Goal: Check status

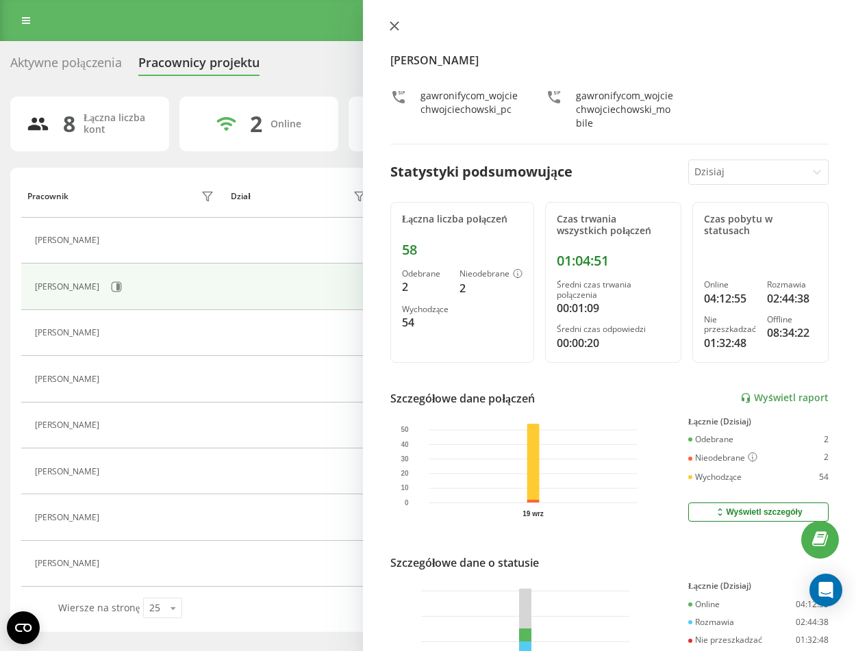
click at [390, 25] on icon at bounding box center [395, 26] width 10 height 10
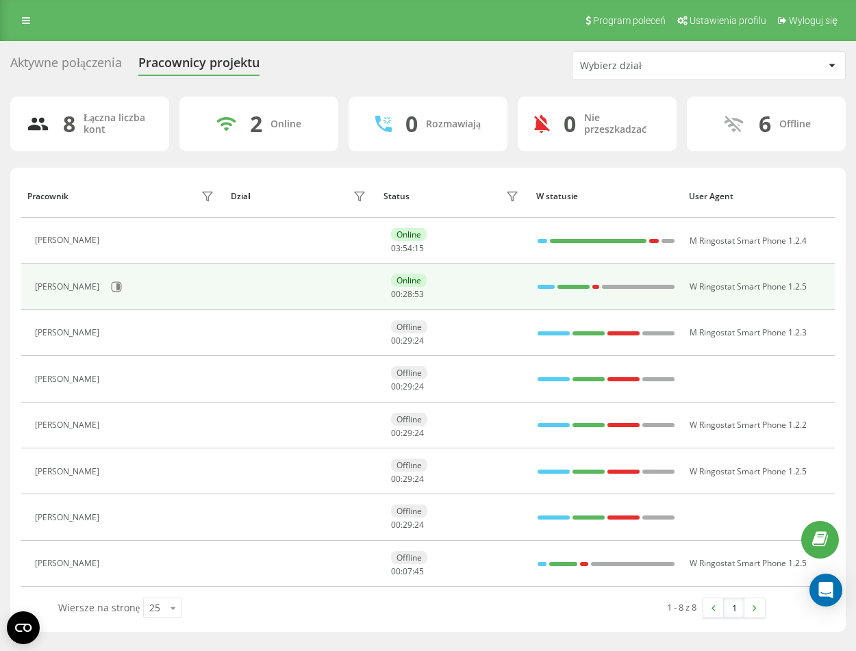
click at [67, 284] on div "[PERSON_NAME]" at bounding box center [69, 287] width 68 height 10
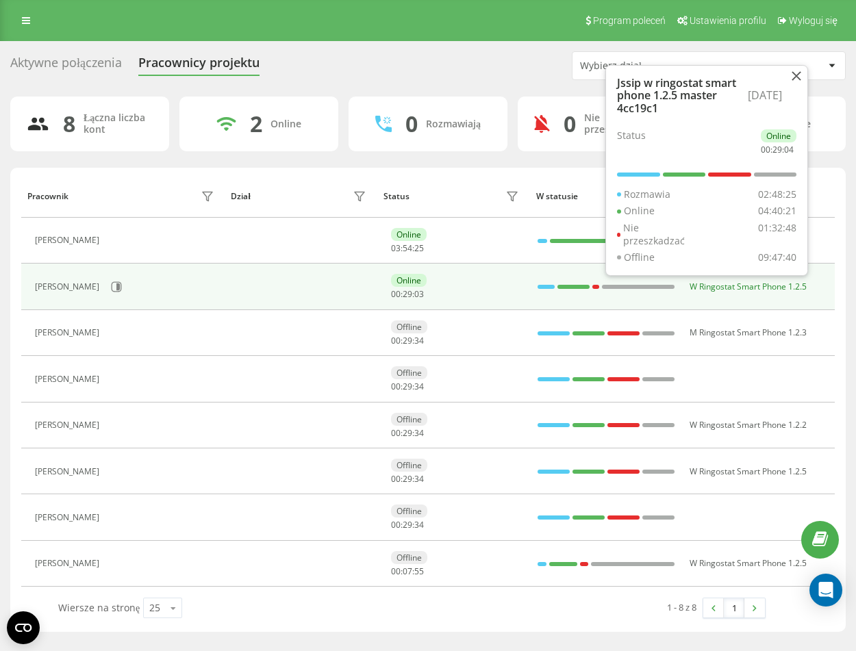
click at [718, 287] on span "W Ringostat Smart Phone 1.2.5" at bounding box center [747, 287] width 117 height 12
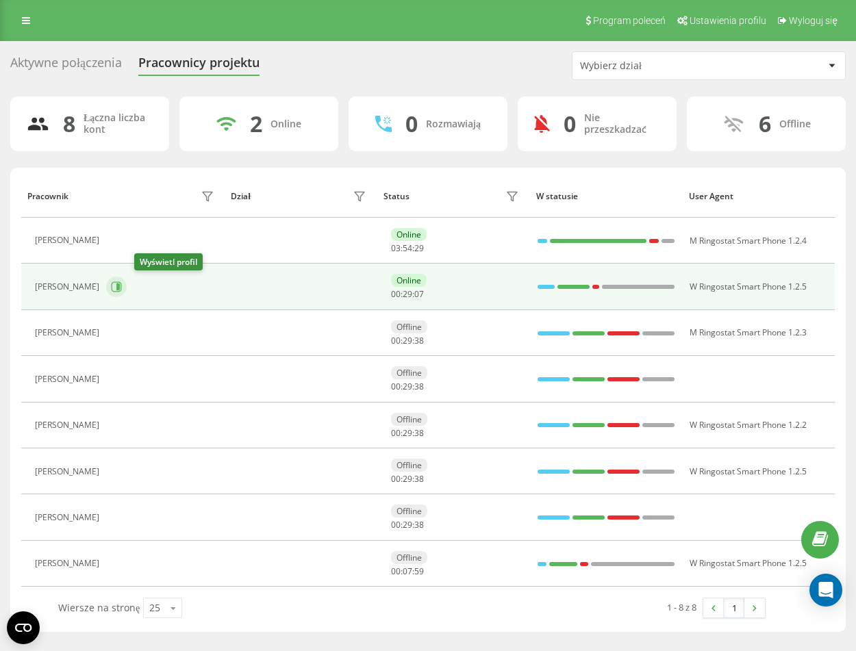
click at [122, 283] on icon at bounding box center [117, 287] width 10 height 10
